Goal: Complete application form: Complete application form

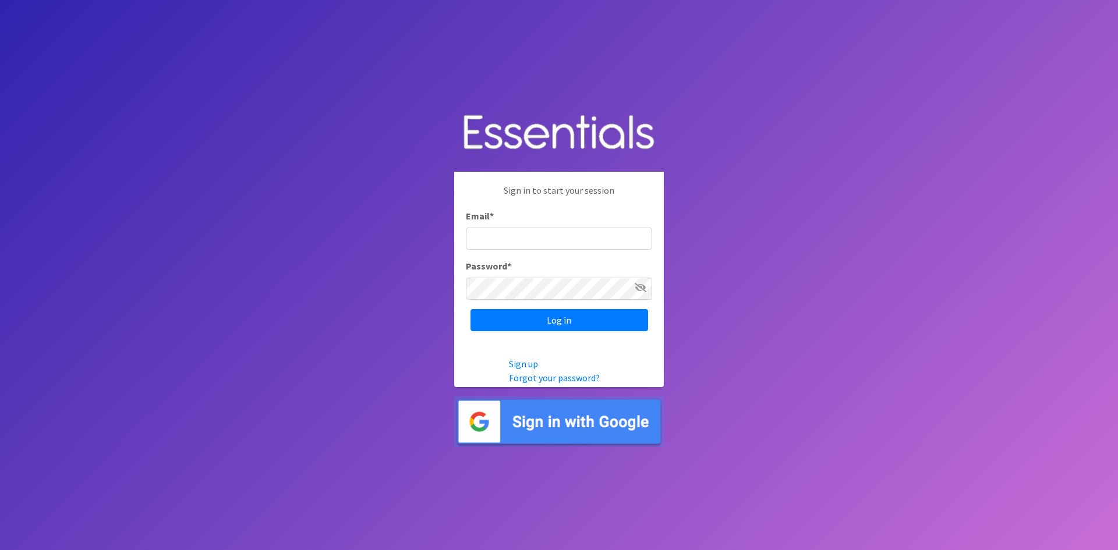
click at [525, 433] on img at bounding box center [559, 422] width 210 height 51
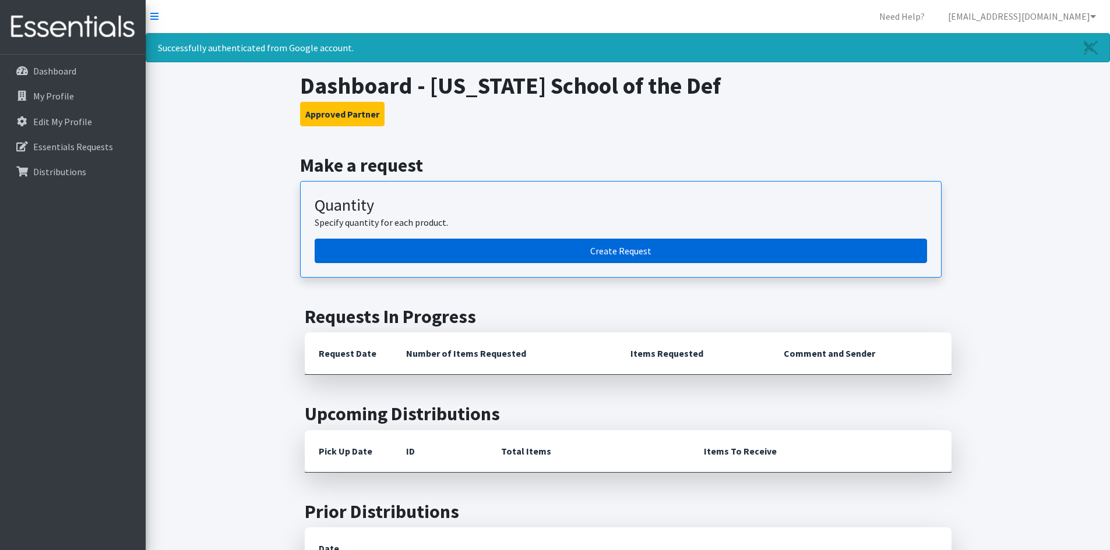
click at [674, 253] on link "Create Request" at bounding box center [621, 251] width 612 height 24
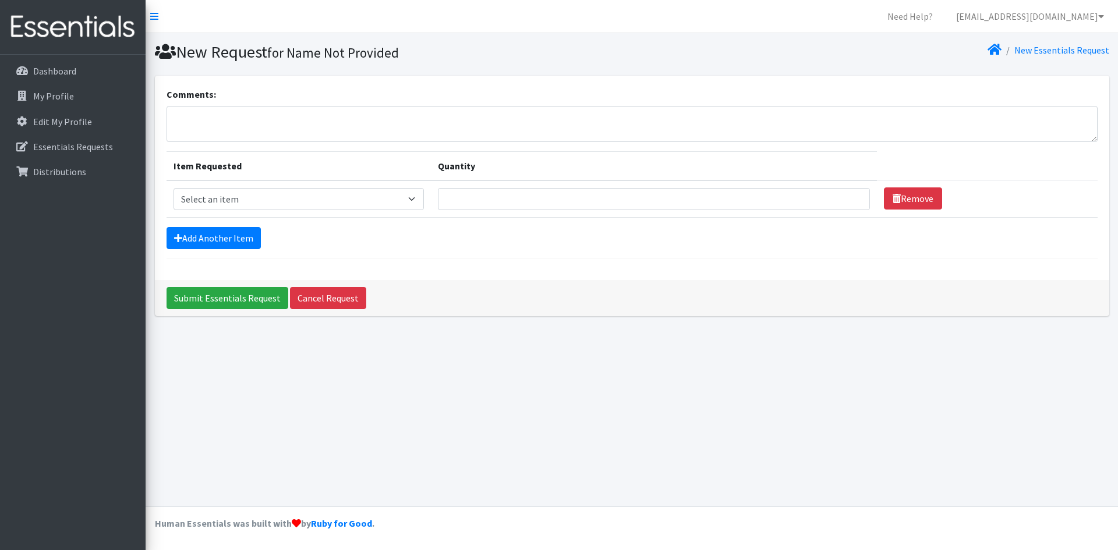
click at [635, 296] on div "Submit Essentials Request Cancel Request" at bounding box center [632, 298] width 955 height 36
click at [1000, 48] on icon at bounding box center [995, 49] width 14 height 9
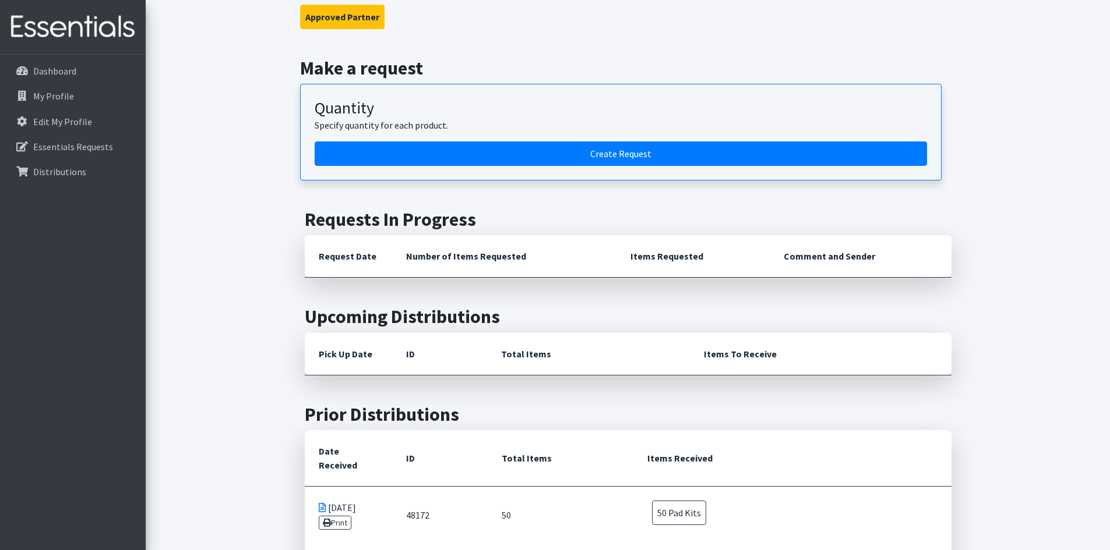
scroll to position [58, 0]
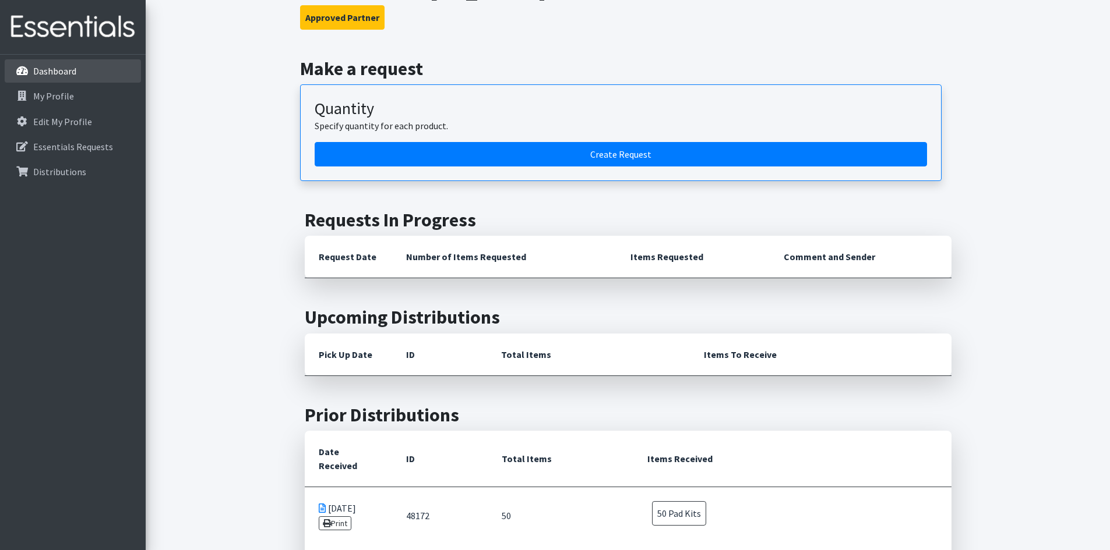
click at [33, 70] on p "Dashboard" at bounding box center [54, 71] width 43 height 12
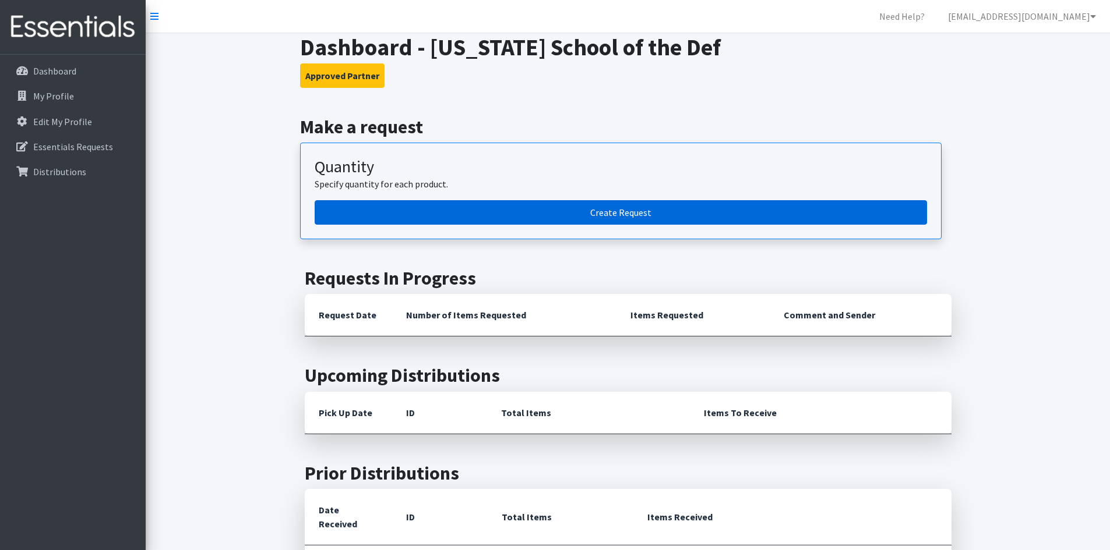
click at [633, 214] on link "Create Request" at bounding box center [621, 212] width 612 height 24
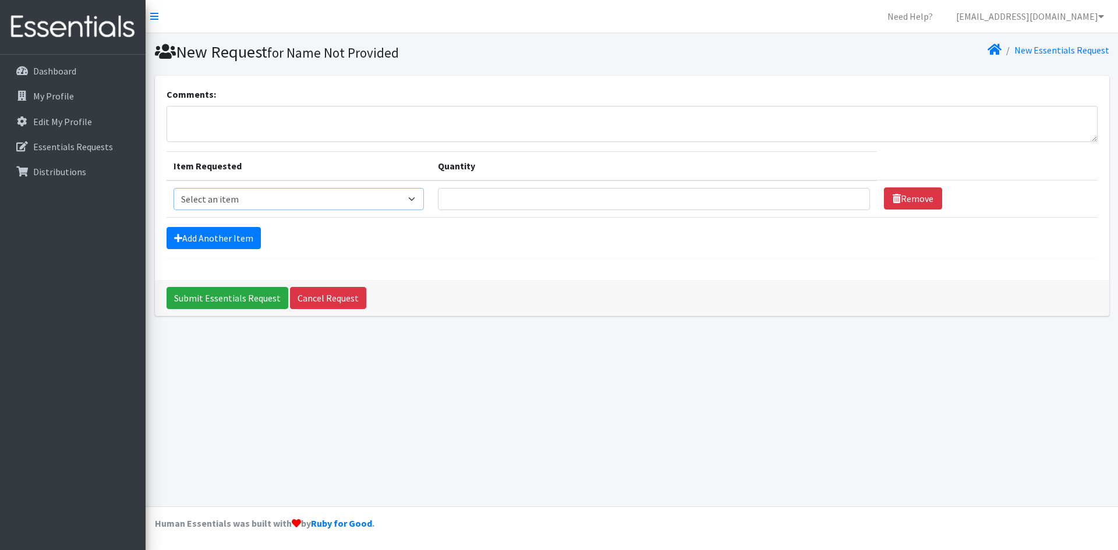
click at [417, 202] on select "Select an item Pad Kits Tampon Kit" at bounding box center [299, 199] width 251 height 22
select select "12263"
click at [174, 188] on select "Select an item Pad Kits Tampon Kit" at bounding box center [299, 199] width 251 height 22
click at [496, 203] on input "Quantity" at bounding box center [654, 199] width 432 height 22
type input "75"
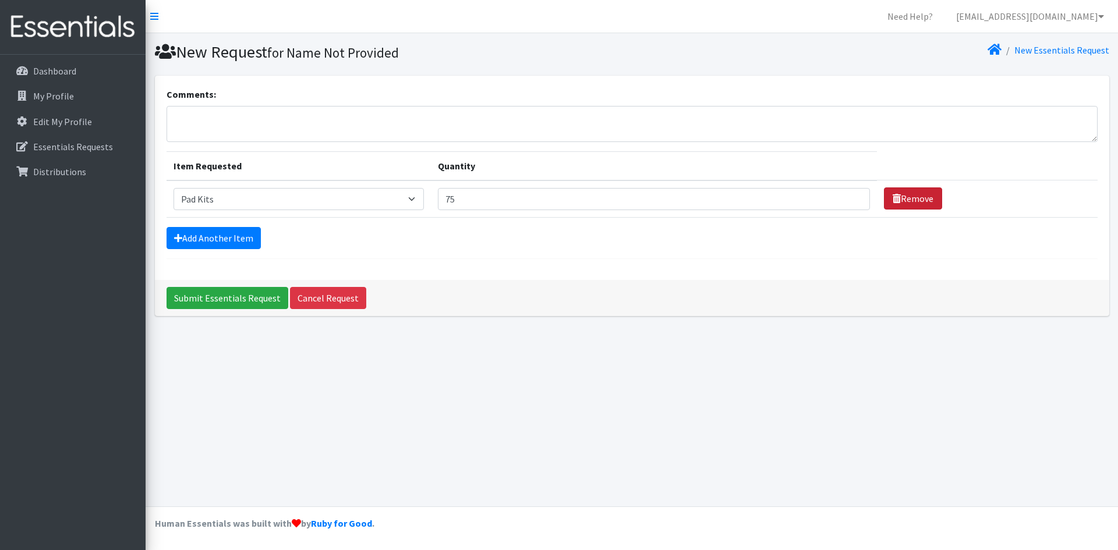
click at [900, 195] on link "Remove" at bounding box center [913, 199] width 58 height 22
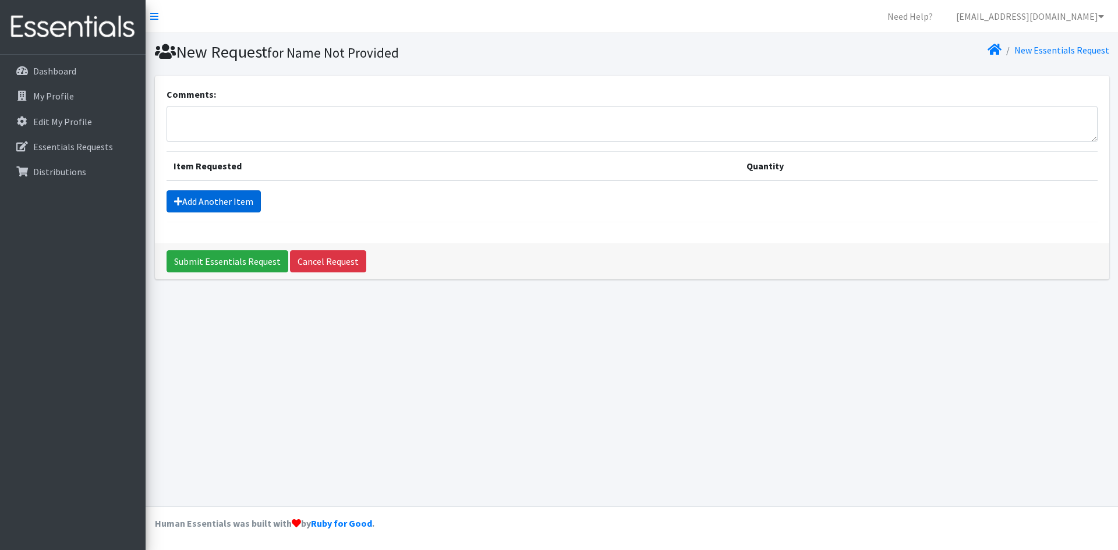
click at [211, 197] on link "Add Another Item" at bounding box center [214, 201] width 94 height 22
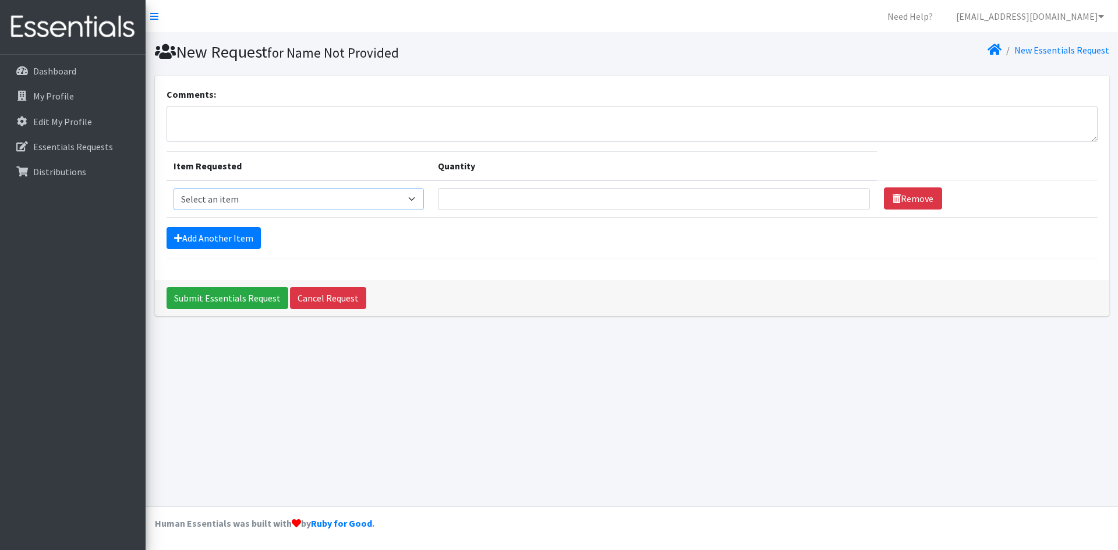
click at [320, 206] on select "Select an item Pad Kits Tampon Kit" at bounding box center [299, 199] width 251 height 22
select select "12263"
click at [174, 188] on select "Select an item Pad Kits Tampon Kit" at bounding box center [299, 199] width 251 height 22
click at [615, 199] on input "Quantity" at bounding box center [654, 199] width 432 height 22
type input "75"
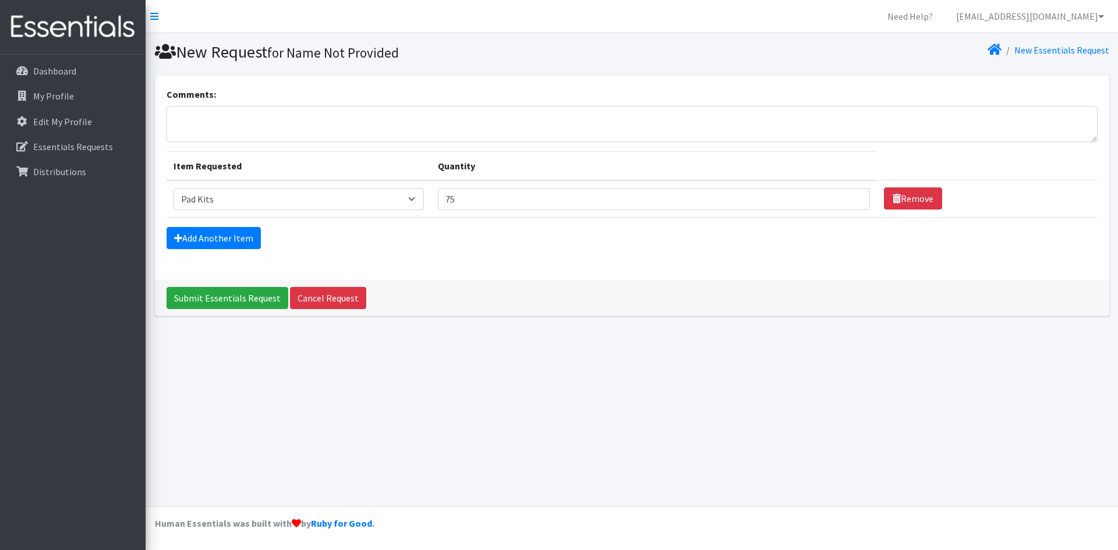
click at [857, 260] on div "Comments: Item Requested Quantity Item Requested Select an item Pad Kits Tampon…" at bounding box center [632, 178] width 955 height 204
click at [199, 301] on input "Submit Essentials Request" at bounding box center [228, 298] width 122 height 22
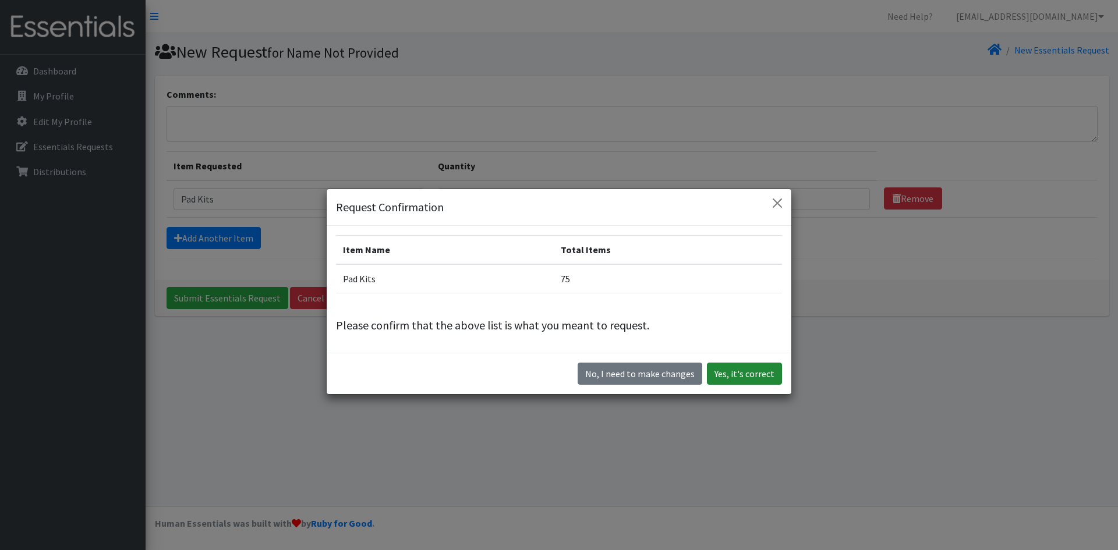
click at [739, 370] on button "Yes, it's correct" at bounding box center [744, 374] width 75 height 22
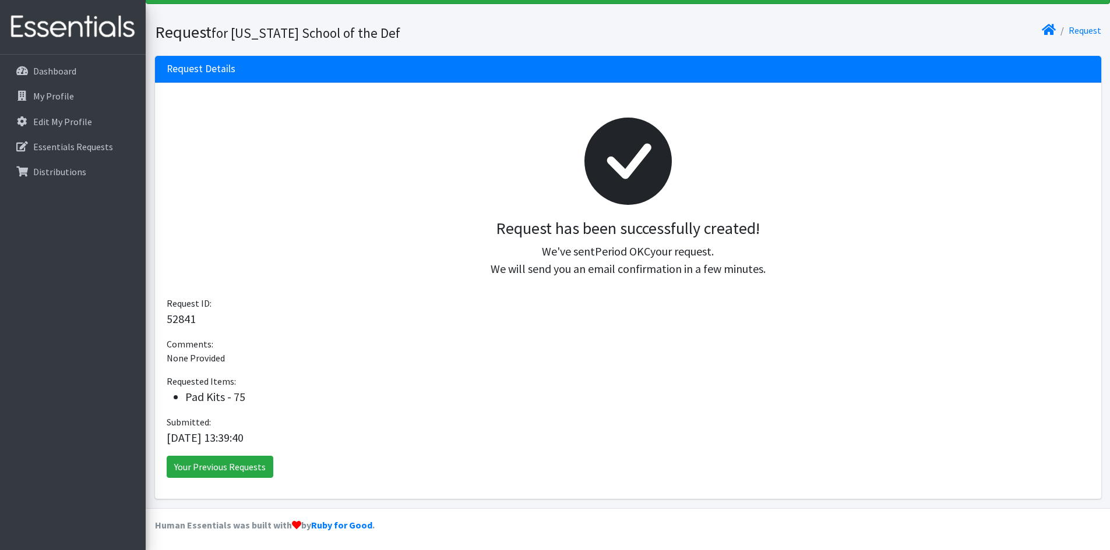
scroll to position [60, 0]
